Goal: Task Accomplishment & Management: Manage account settings

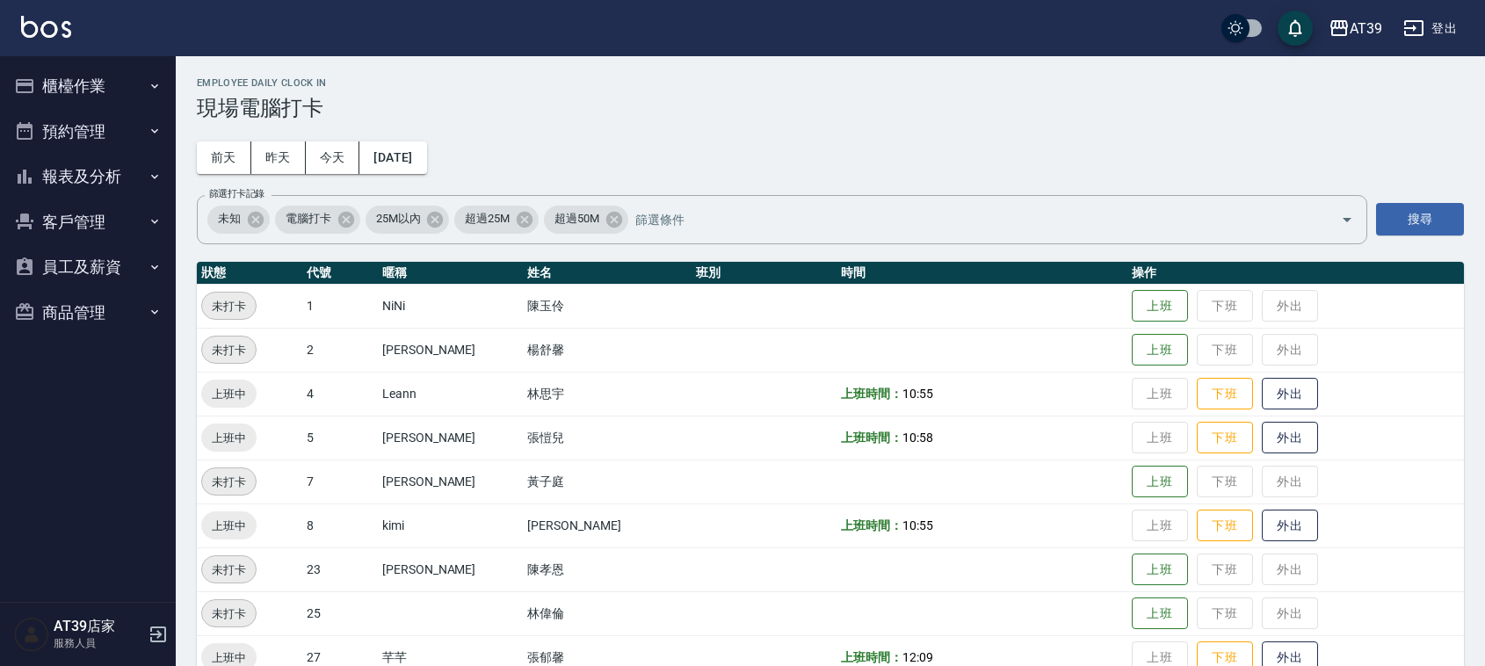
scroll to position [220, 0]
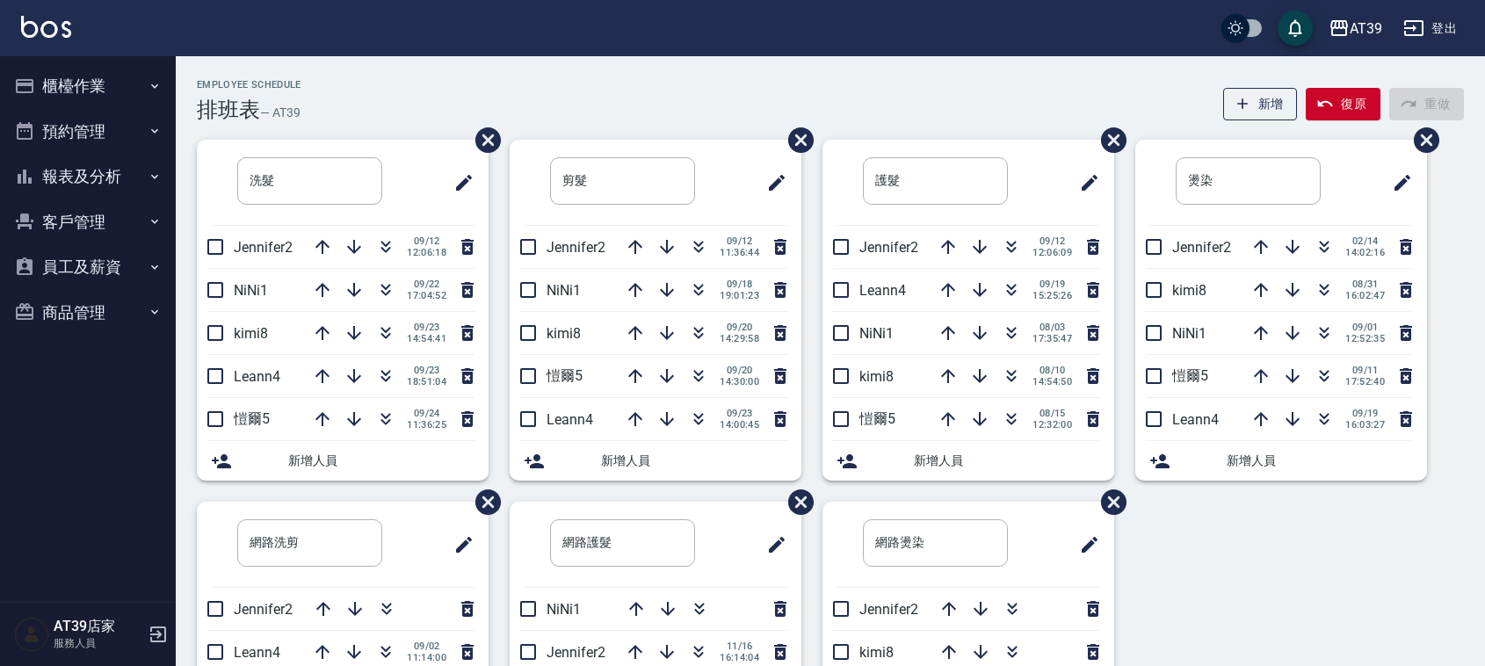
click at [741, 79] on div "Employee Schedule 排班表 — AT39 新增 復原 重做" at bounding box center [830, 100] width 1267 height 43
click at [1323, 384] on icon "button" at bounding box center [1324, 376] width 21 height 21
click at [1265, 563] on div "洗髮 ​ Jennifer2 09/12 12:06:18 NiNi1 09/22 17:04:52 kimi8 09/23 14:54:41 Leann4 …" at bounding box center [820, 502] width 1288 height 724
click at [1263, 563] on div "洗髮 ​ Jennifer2 09/12 12:06:18 NiNi1 09/22 17:04:52 kimi8 09/23 14:54:41 Leann4 …" at bounding box center [820, 502] width 1288 height 724
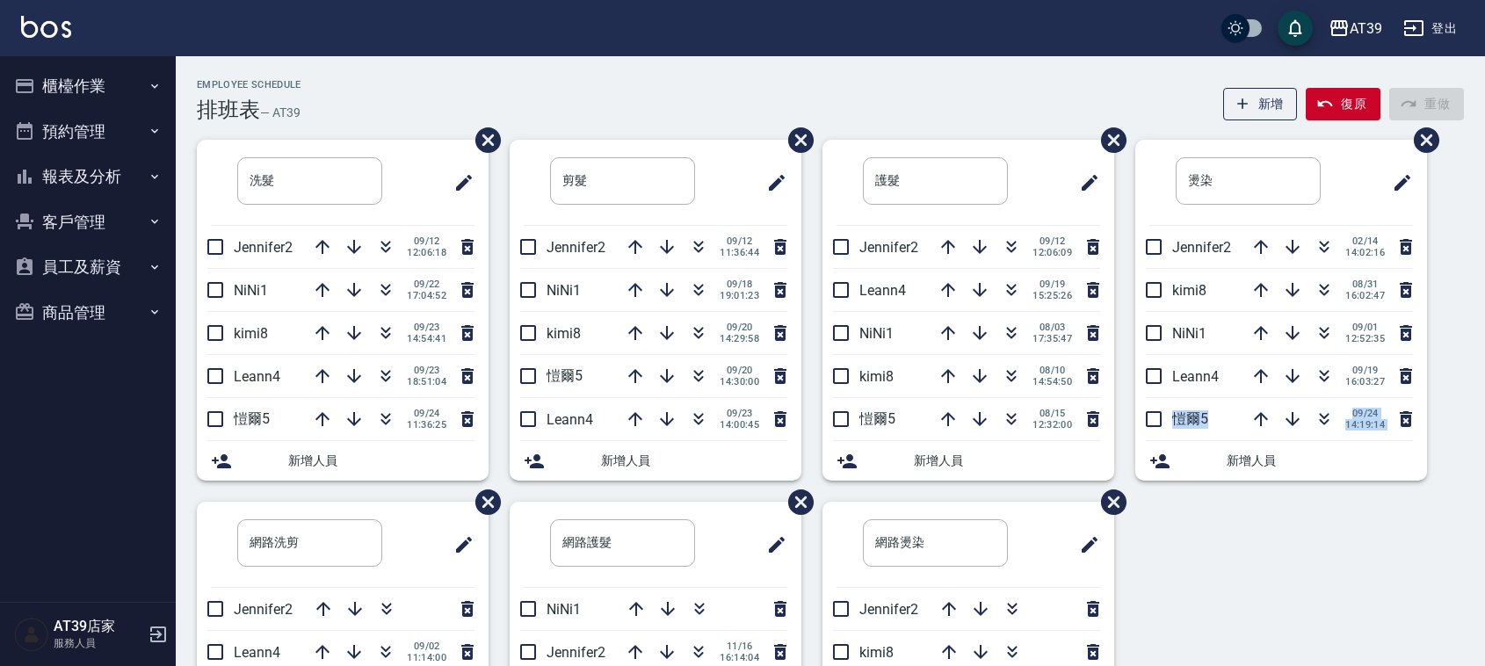
click at [1261, 559] on div "洗髮 ​ Jennifer2 09/12 12:06:18 NiNi1 09/22 17:04:52 kimi8 09/23 14:54:41 Leann4 …" at bounding box center [820, 502] width 1288 height 724
